Goal: Task Accomplishment & Management: Use online tool/utility

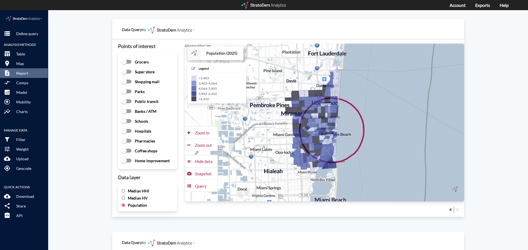
scroll to position [737, 0]
click button "storage Define query"
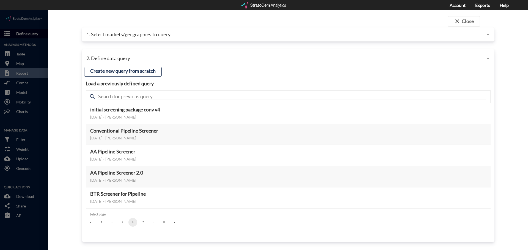
click div
click p "1. Select markets/geographies to query"
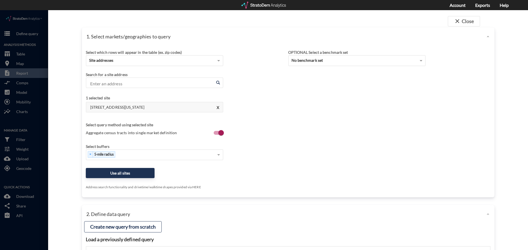
click div "Select which rows will appear in the table (ex. zip codes) Site addresses Selec…"
click button "Use all sites"
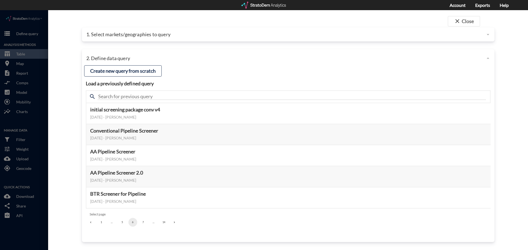
click button "1"
click button "Select this query"
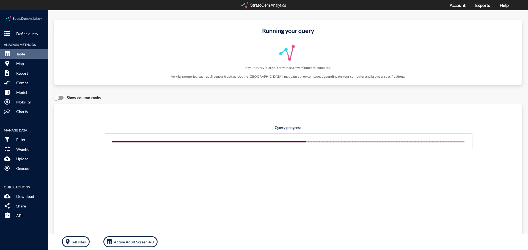
click div "Query progress"
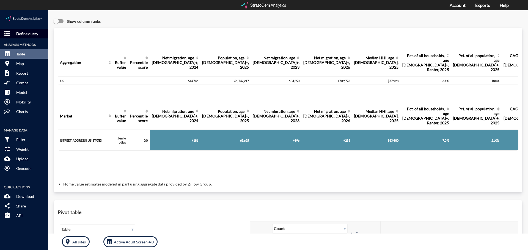
click p "Define query"
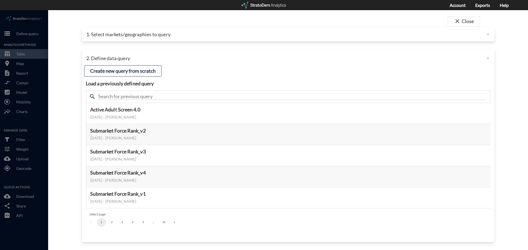
click p "1. Select markets/geographies to query"
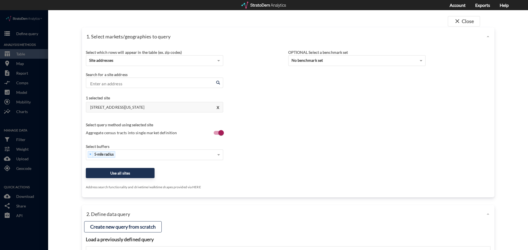
click div "Select which rows will appear in the table (ex. zip codes) Site addresses Selec…"
click input "Enter an address"
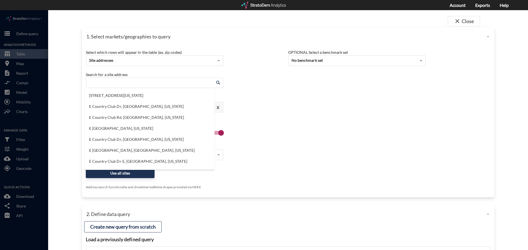
click h4 "1 selected site"
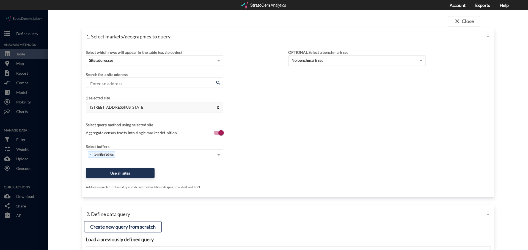
click button "X"
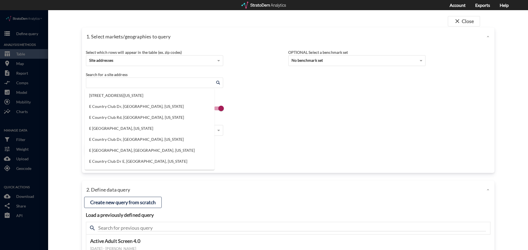
click input "Enter an address"
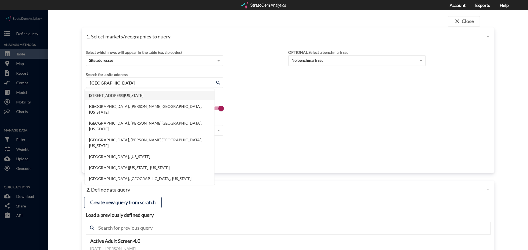
click li "5353 Space Center Blvd, Pasadena, Texas"
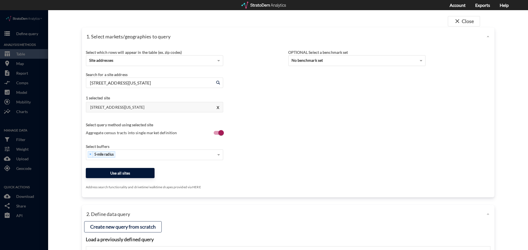
type input "5353 Space Center Blvd, Pasadena, Texas"
click button "Use all sites"
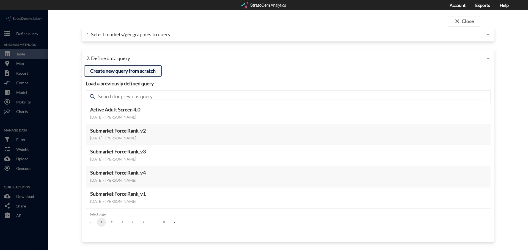
click button "Create new query from scratch"
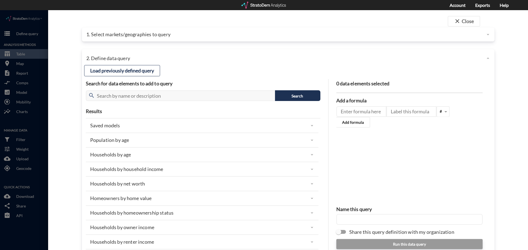
click p "Households by household income"
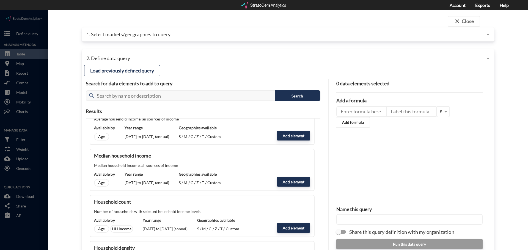
scroll to position [82, 0]
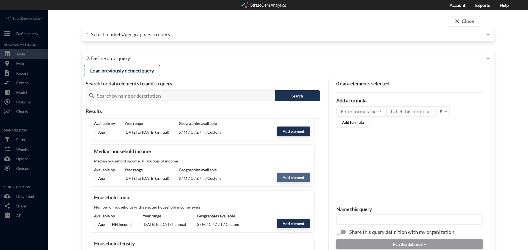
click button "Add element"
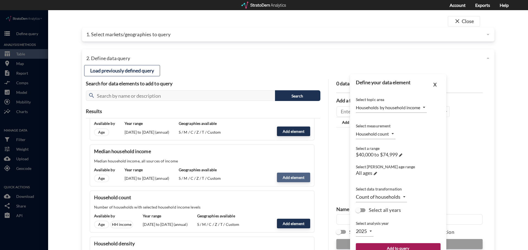
type input "MEDIAN"
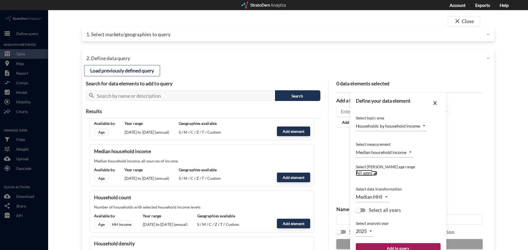
click link "All ages →"
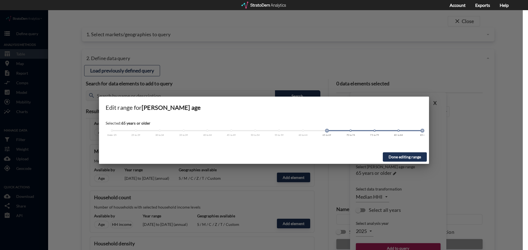
drag, startPoint x: 112, startPoint y: 120, endPoint x: 324, endPoint y: 131, distance: 211.7
click div "Selected: 65 years or older Under 25 25 to 29 30 to 34 35 to 39 40 to 44 45 to …"
click button "Done editing range"
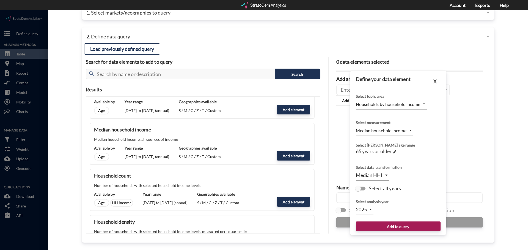
scroll to position [22, 0]
click button "Add to query"
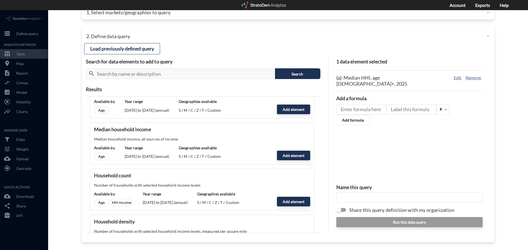
click input "text"
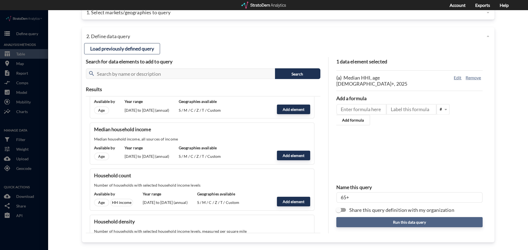
type input "65+"
click button "Run this data query"
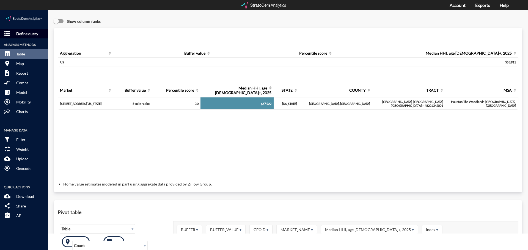
click p "Define query"
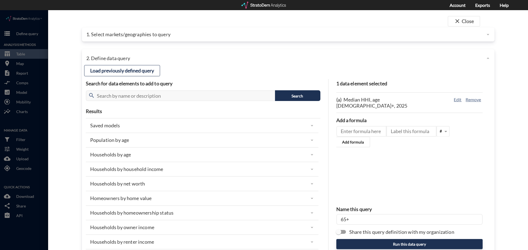
click div "1. Select markets/geographies to query"
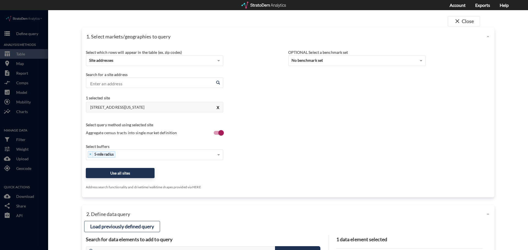
click button "X"
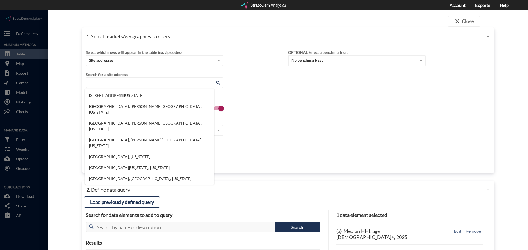
click input "Enter an address"
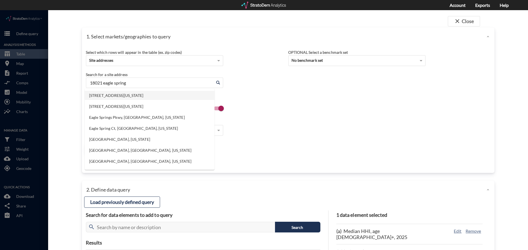
click li "18021 Eagle Spring Pkwy, Humble, Texas"
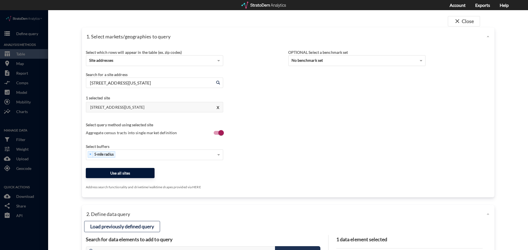
type input "18021 Eagle Spring Pkwy, Humble, Texas"
click button "Use all sites"
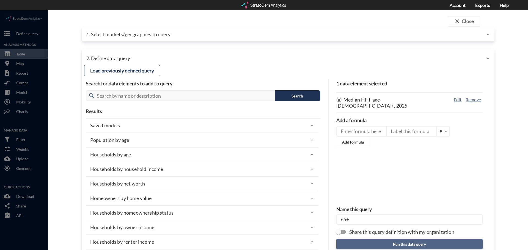
click button "Run this data query"
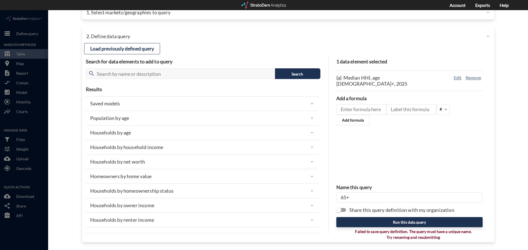
click input "65+"
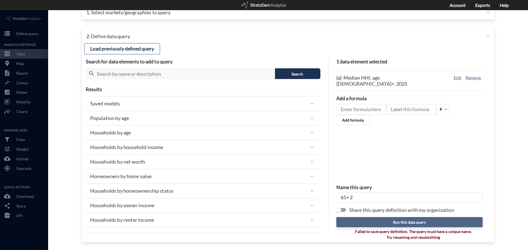
type input "65+ 2"
click button "Run this data query"
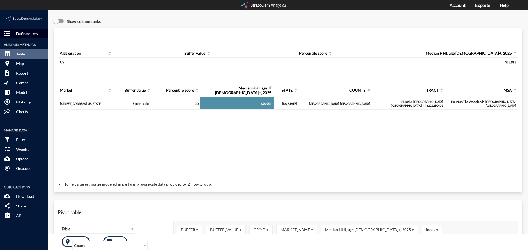
click p "Define query"
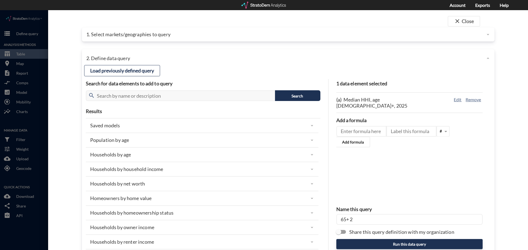
click p "1. Select markets/geographies to query"
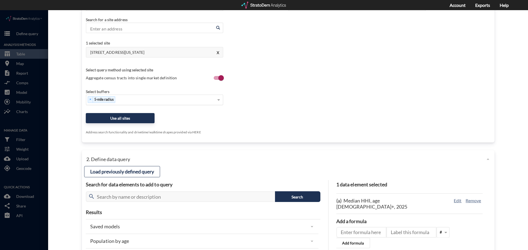
scroll to position [82, 0]
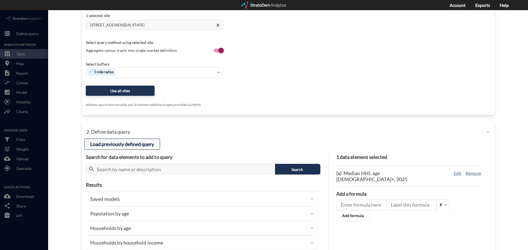
click button "Load previously defined query"
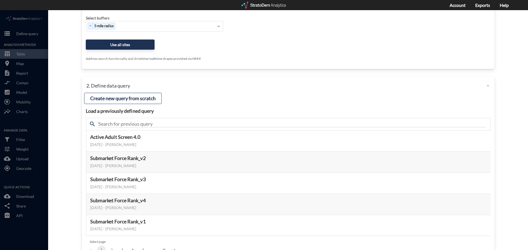
scroll to position [156, 0]
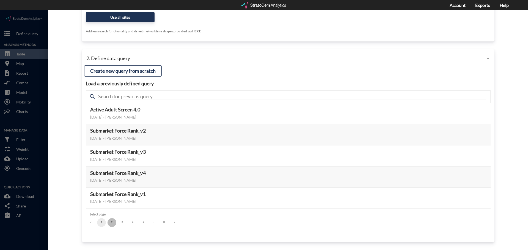
click button "2"
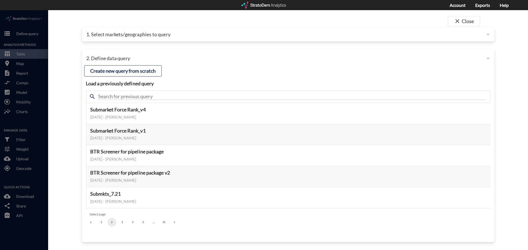
click button "3"
click button "4"
click button "5"
click button "1"
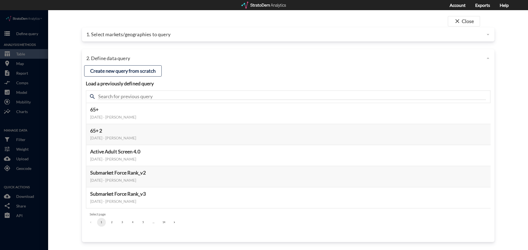
click div "1. Select markets/geographies to query"
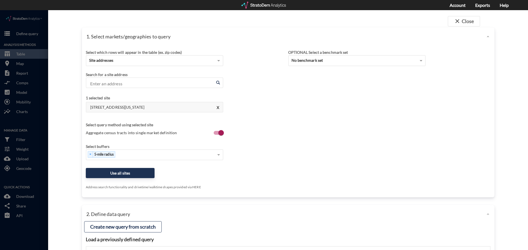
click div "close Close 1. Select markets/geographies to query Select which rows will appea…"
click button "X"
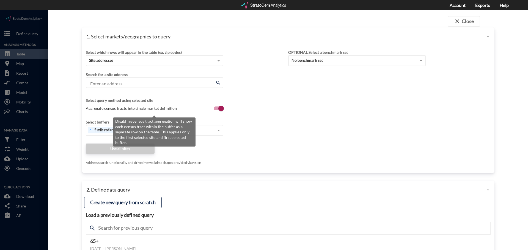
click span "Aggregate census tracts into single market definition"
click input "Aggregate census tracts into single market definition"
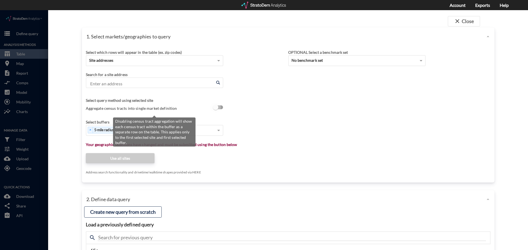
click input "Aggregate census tracts into single market definition"
checkbox input "true"
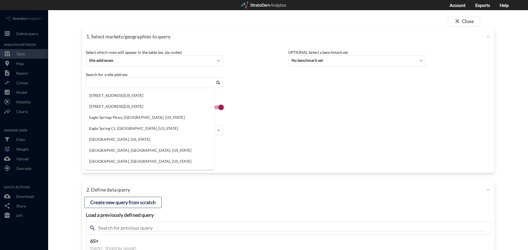
click input "Enter an address"
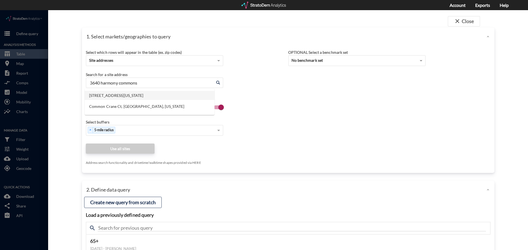
click li "3640 Harmony Commons Dr, Spring, Texas"
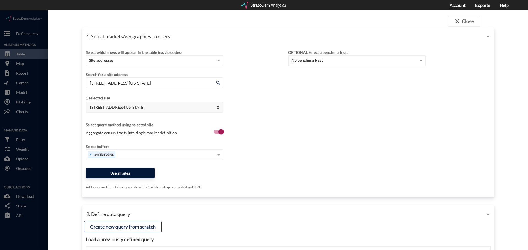
type input "3640 Harmony Commons Dr, Spring, Texas"
click button "Use all sites"
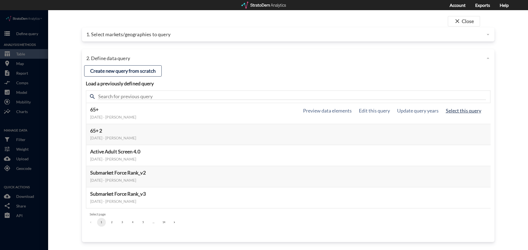
click button "Select this query"
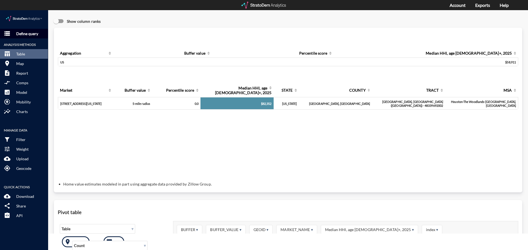
click p "Define query"
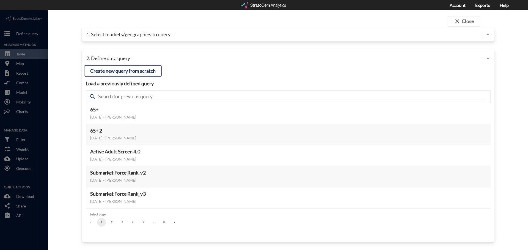
click div "close Close 1. Select markets/geographies to query Select which rows will appea…"
click p "1. Select markets/geographies to query"
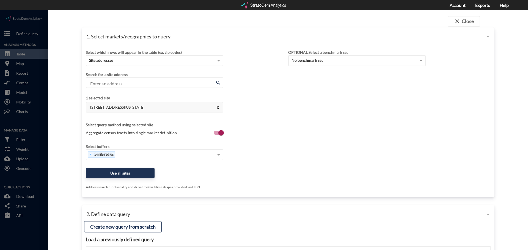
click button "X"
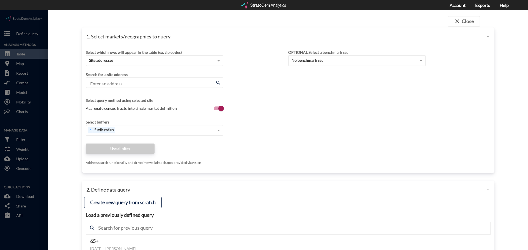
click input "Enter an address"
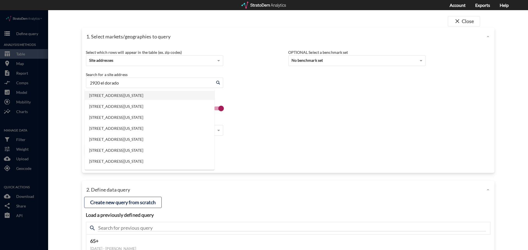
click li "2920 El Dorado Blvd, Friendswood, Texas"
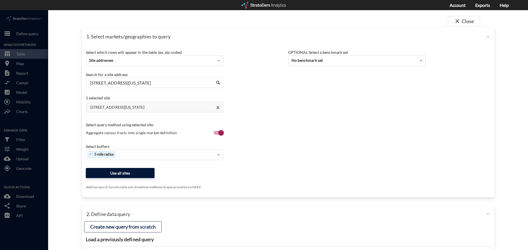
type input "2920 El Dorado Blvd, Friendswood, Texas"
click button "Use all sites"
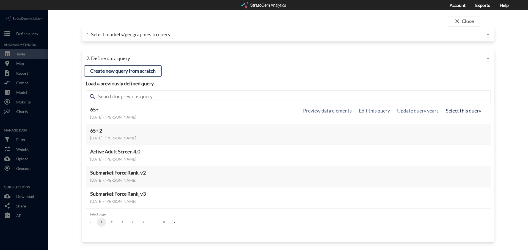
click button "Select this query"
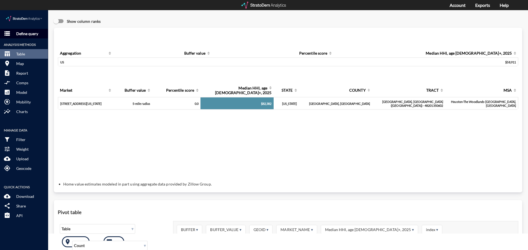
click button "storage Define query"
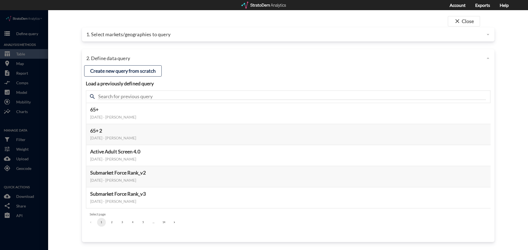
click div "close Close 1. Select markets/geographies to query Select which rows will appea…"
click div "1. Select markets/geographies to query"
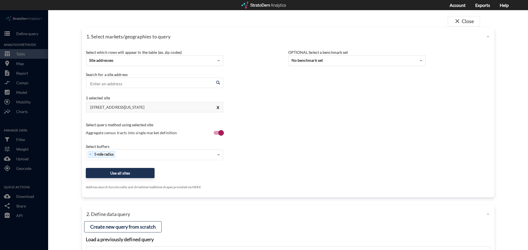
click button "X"
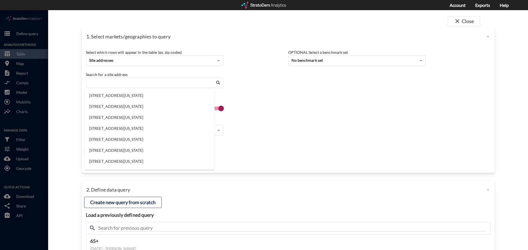
click input "Enter an address"
click li "2401 Linden Dr, Denton, Texas"
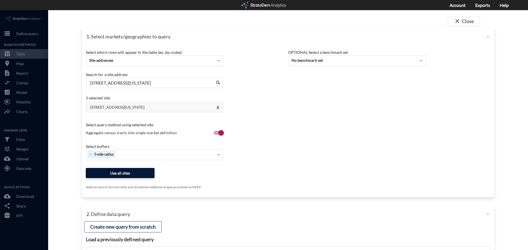
type input "2401 Linden Dr, Denton, Texas"
click button "Use all sites"
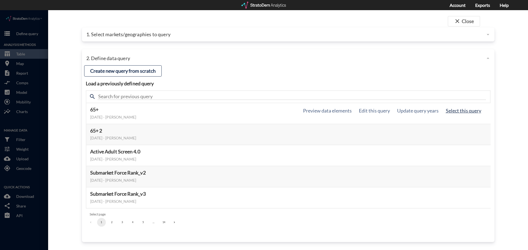
click button "Select this query"
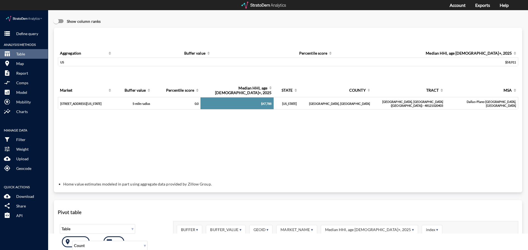
click div "Show column ranks"
click p "Define query"
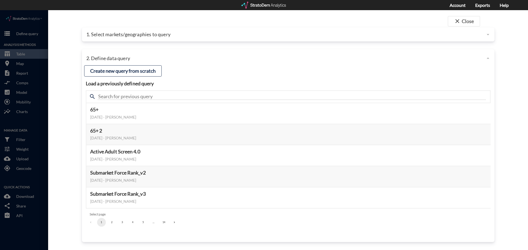
click p "1. Select markets/geographies to query"
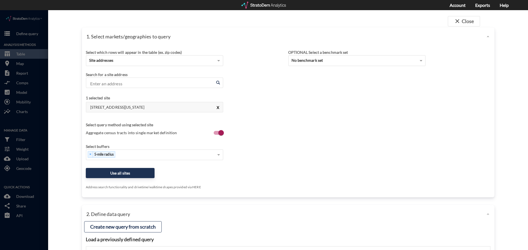
click button "X"
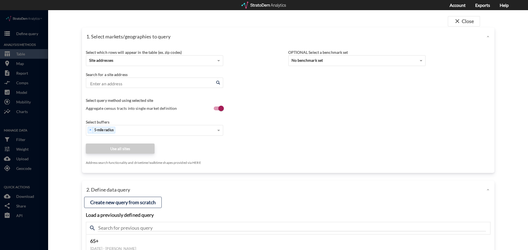
click input "Enter an address"
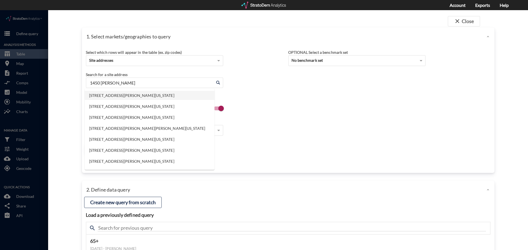
click li "1450 Whaley Dr, Forney, Texas"
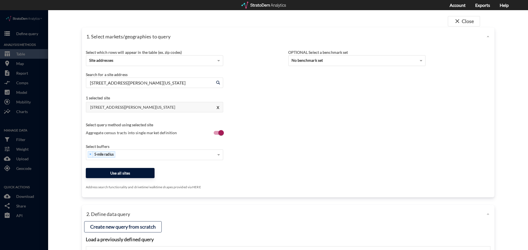
type input "1450 Whaley Dr, Forney, Texas"
click button "Use all sites"
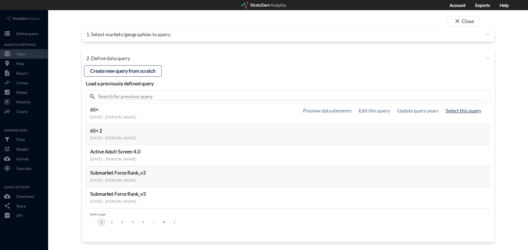
click button "Select this query"
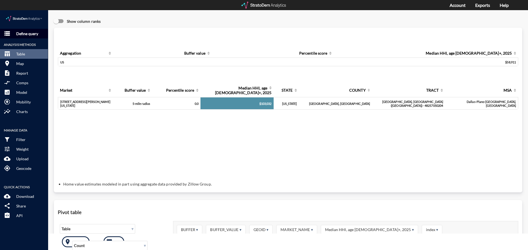
click p "Define query"
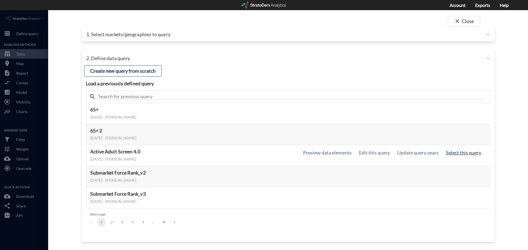
click button "Select this query"
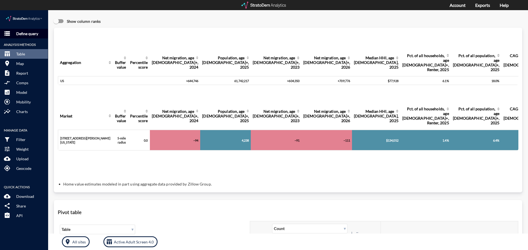
click button "storage Define query"
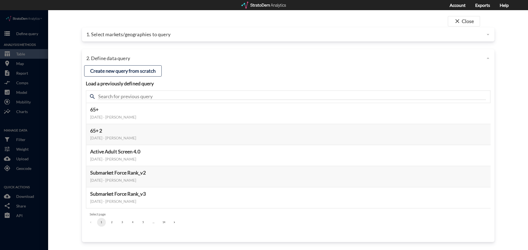
click div "1. Select markets/geographies to query"
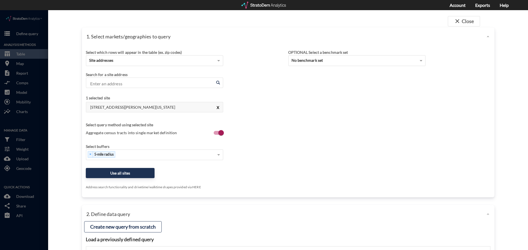
click button "X"
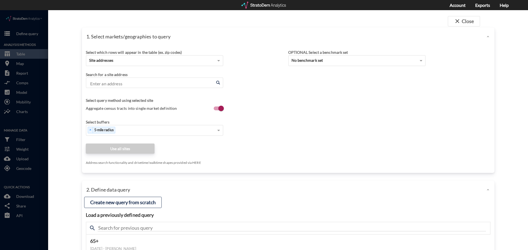
click input "Enter an address"
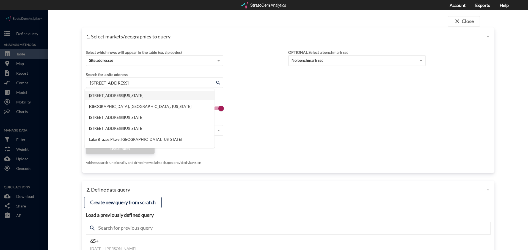
click li "9821 N Lake Creek Pkwy, Austin, Texas"
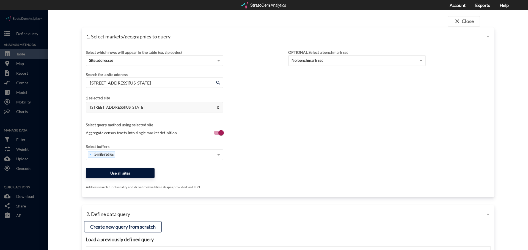
type input "9821 N Lake Creek Pkwy, Austin, Texas"
click button "Use all sites"
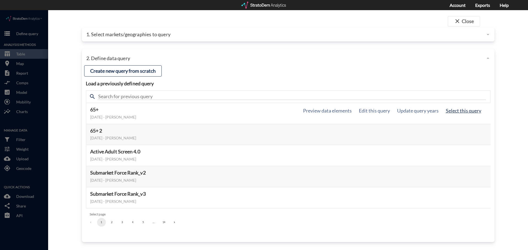
click button "Select this query"
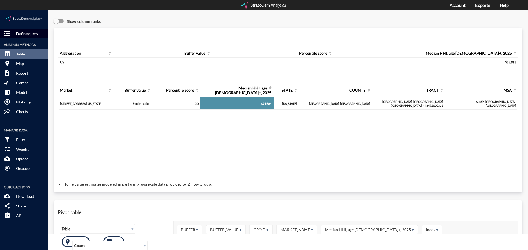
click p "Define query"
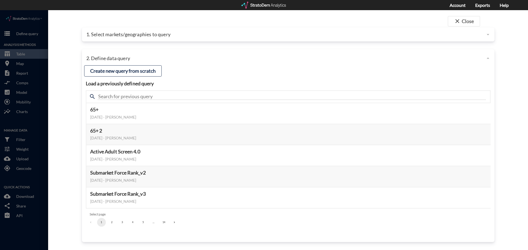
click p "1. Select markets/geographies to query"
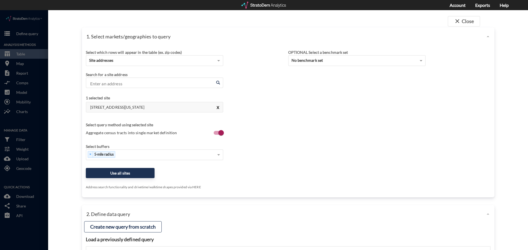
click button "X"
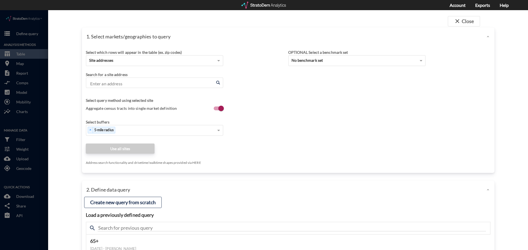
click input "Enter an address"
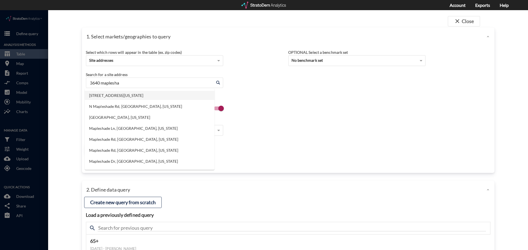
click li "3640 Mapleshade Ln, Plano, Texas"
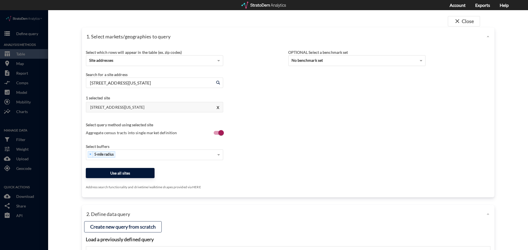
type input "3640 Mapleshade Ln, Plano, Texas"
click button "Use all sites"
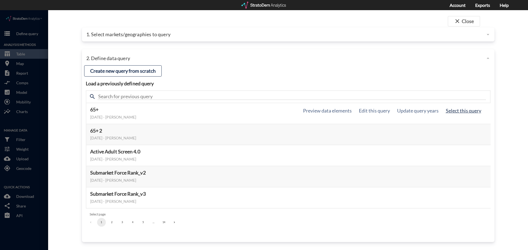
click button "Select this query"
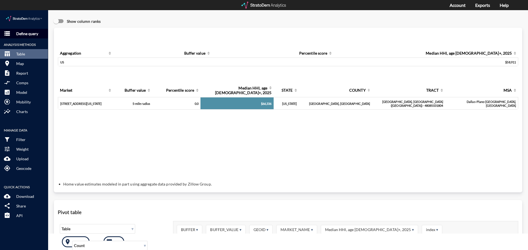
click p "Define query"
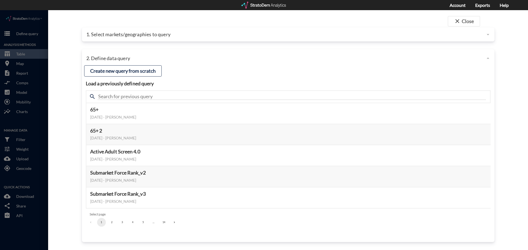
click div "1. Select markets/geographies to query"
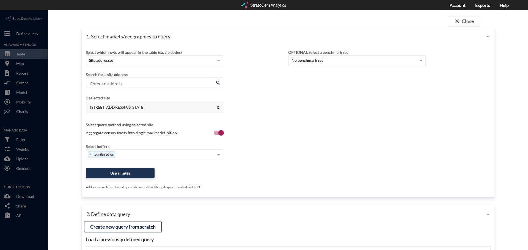
click button "X"
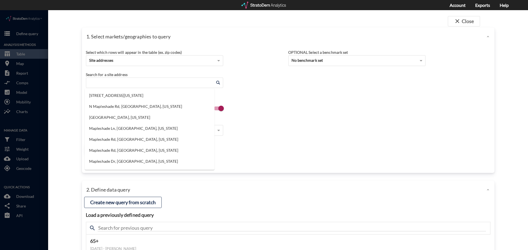
click input "Enter an address"
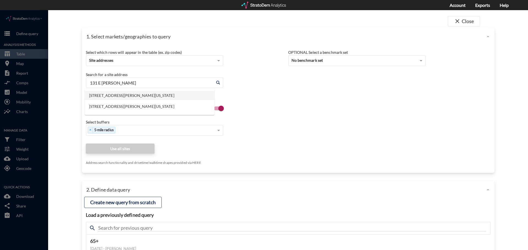
click li "131 E Bardin Rd, Arlington, Texas"
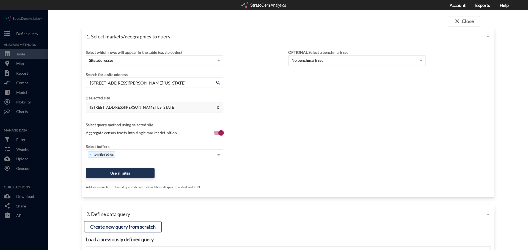
type input "131 E Bardin Rd, Arlington, Texas"
click div "Select which rows will appear in the table (ex. zip codes) Site addresses Selec…"
click button "Use all sites"
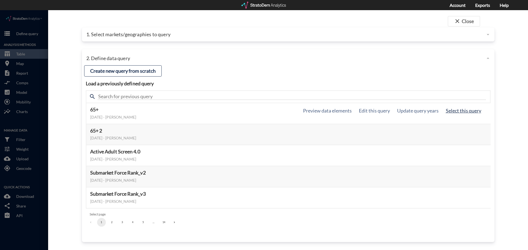
drag, startPoint x: 457, startPoint y: 99, endPoint x: 453, endPoint y: 99, distance: 4.2
click button "Select this query"
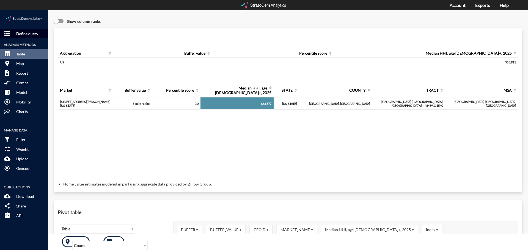
click p "Define query"
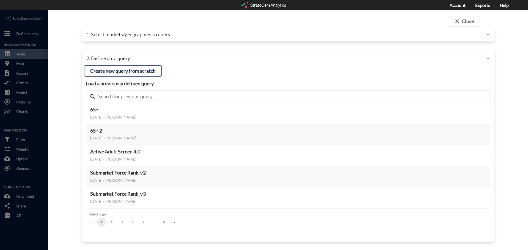
click div "1. Select markets/geographies to query"
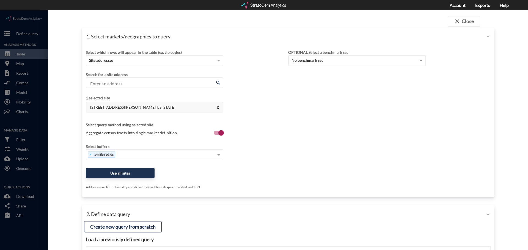
click button "X"
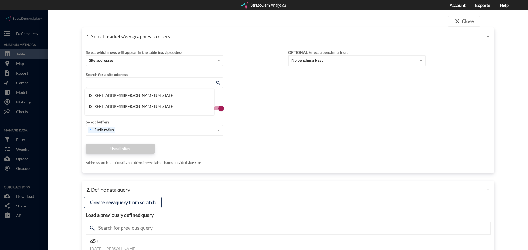
click input "Enter an address"
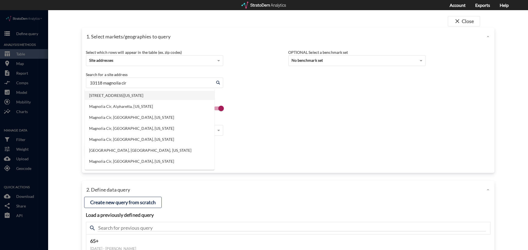
click li "[STREET_ADDRESS][US_STATE]"
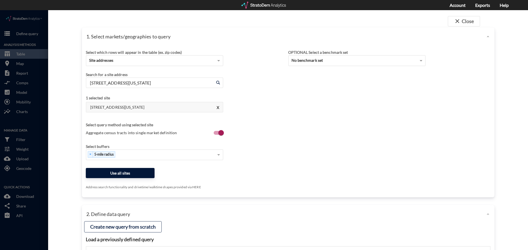
type input "[STREET_ADDRESS][US_STATE]"
click button "Use all sites"
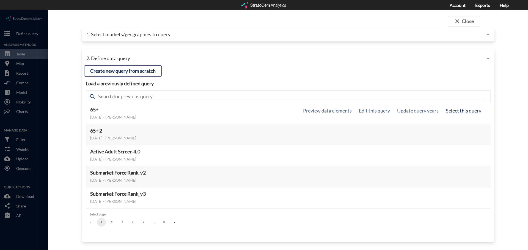
click button "Select this query"
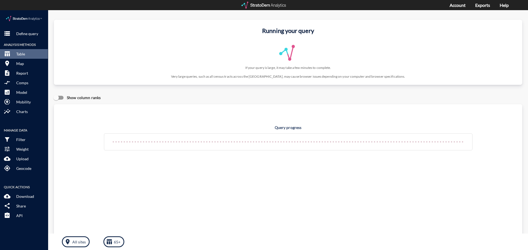
drag, startPoint x: 126, startPoint y: 49, endPoint x: 118, endPoint y: 49, distance: 8.2
click div "Running your query If your query is large, it may take a few minutes to complet…"
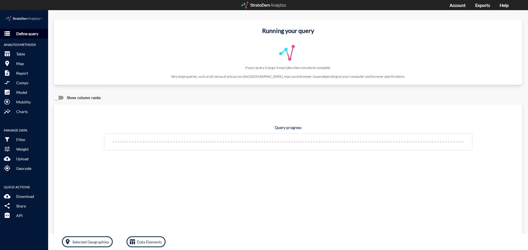
click p "Define query"
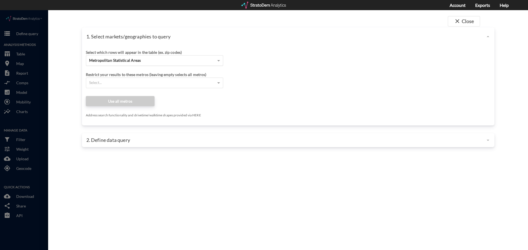
click div "Metropolitan Statistical Areas"
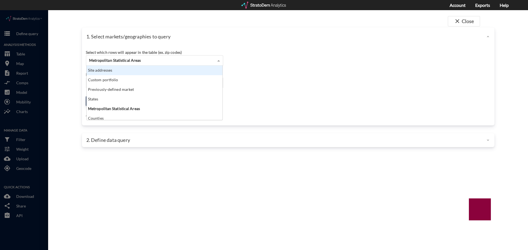
scroll to position [50, 133]
click div "Site addresses"
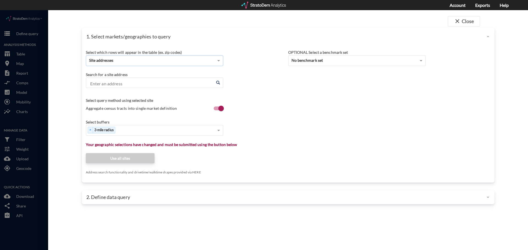
click input "Enter an address"
click div "× 3-mile radius"
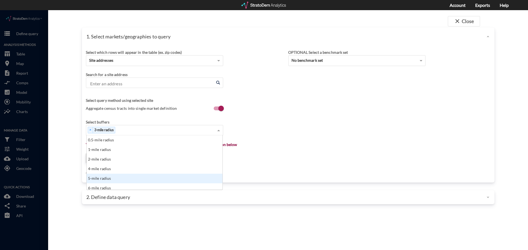
click div "5-mile radius"
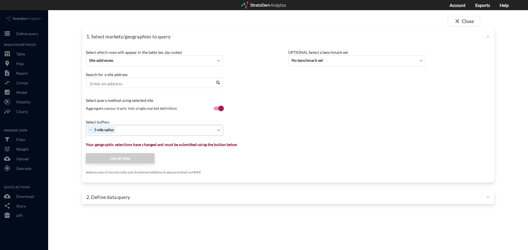
click input "Enter an address"
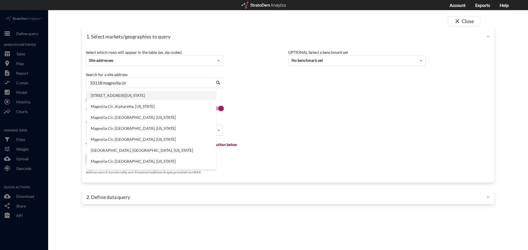
click li "[STREET_ADDRESS][US_STATE]"
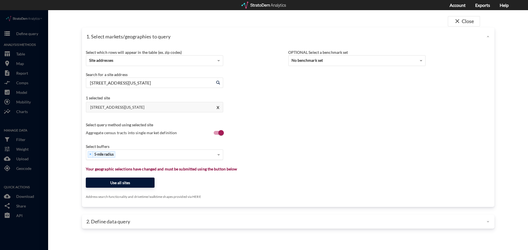
type input "[STREET_ADDRESS][US_STATE]"
click button "Use all sites"
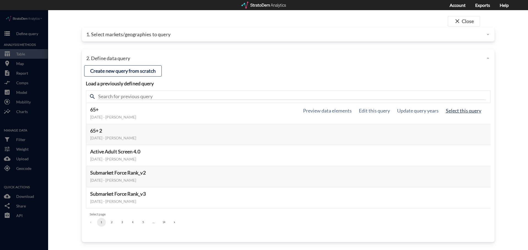
click button "Select this query"
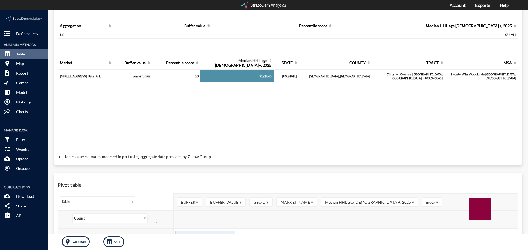
scroll to position [24, 0]
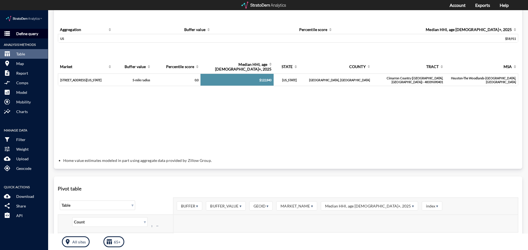
click p "Define query"
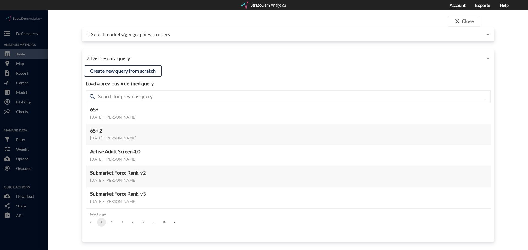
click p "1. Select markets/geographies to query"
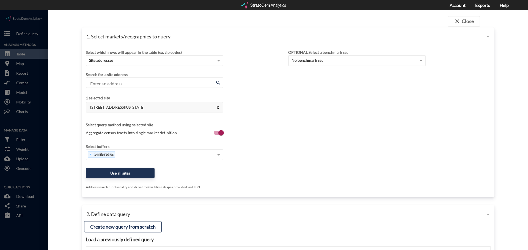
click button "X"
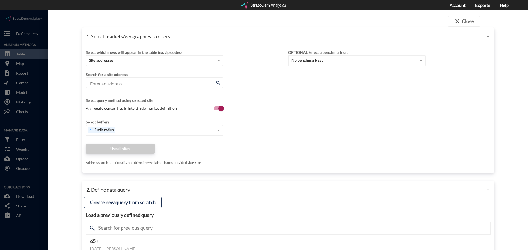
click input "Enter an address"
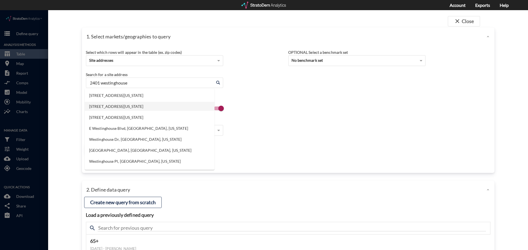
click li "[STREET_ADDRESS][US_STATE]"
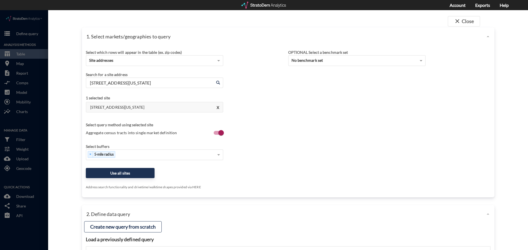
type input "[STREET_ADDRESS][US_STATE]"
click div "Select which rows will appear in the table (ex. zip codes) Site addresses Selec…"
click button "Use all sites"
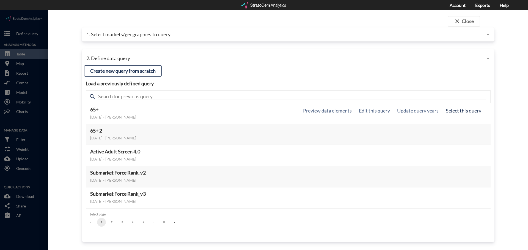
click button "Select this query"
